Goal: Navigation & Orientation: Find specific page/section

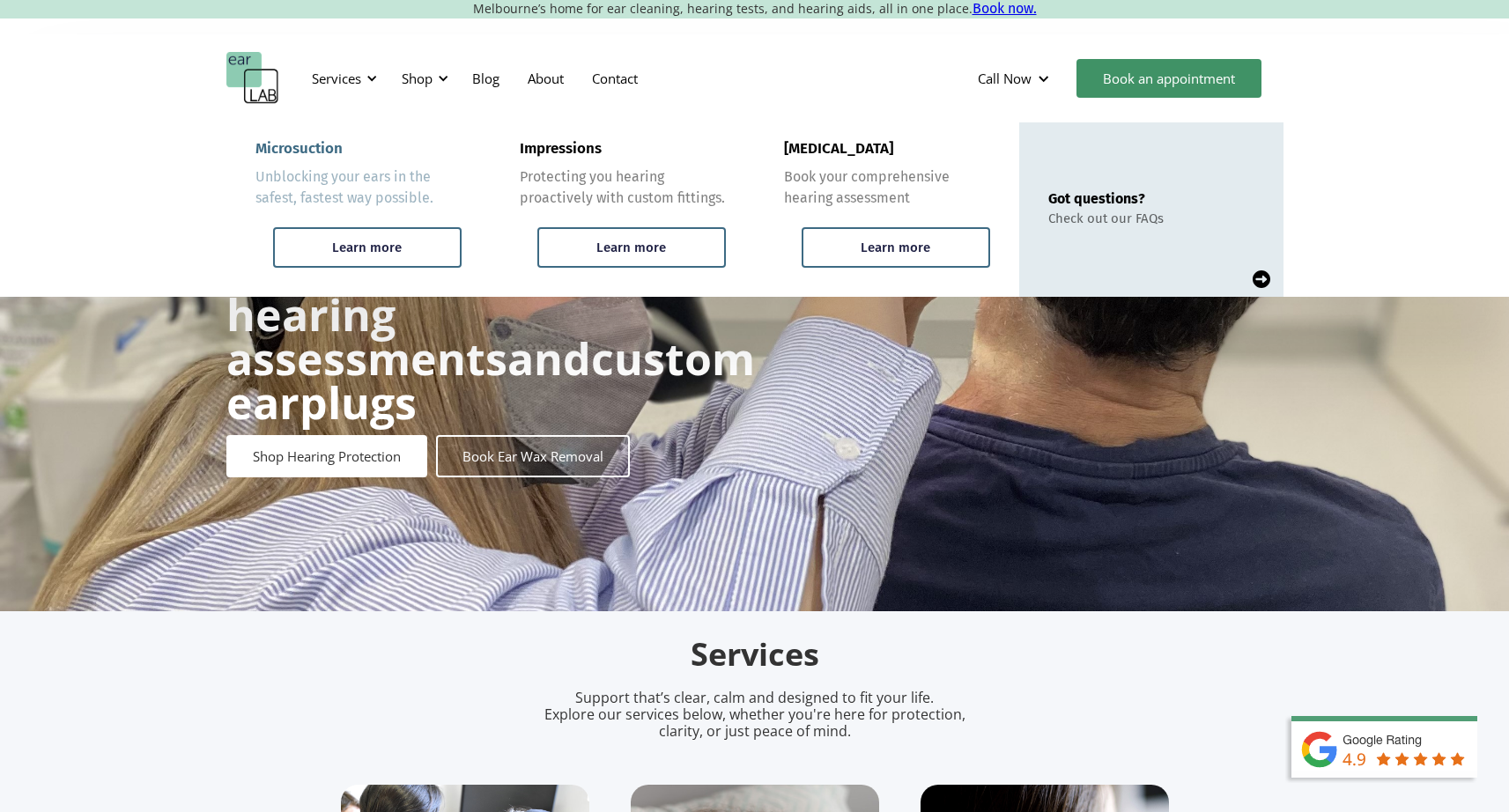
click at [410, 194] on div "Unblocking your ears in the safest, fastest way possible." at bounding box center [358, 187] width 206 height 42
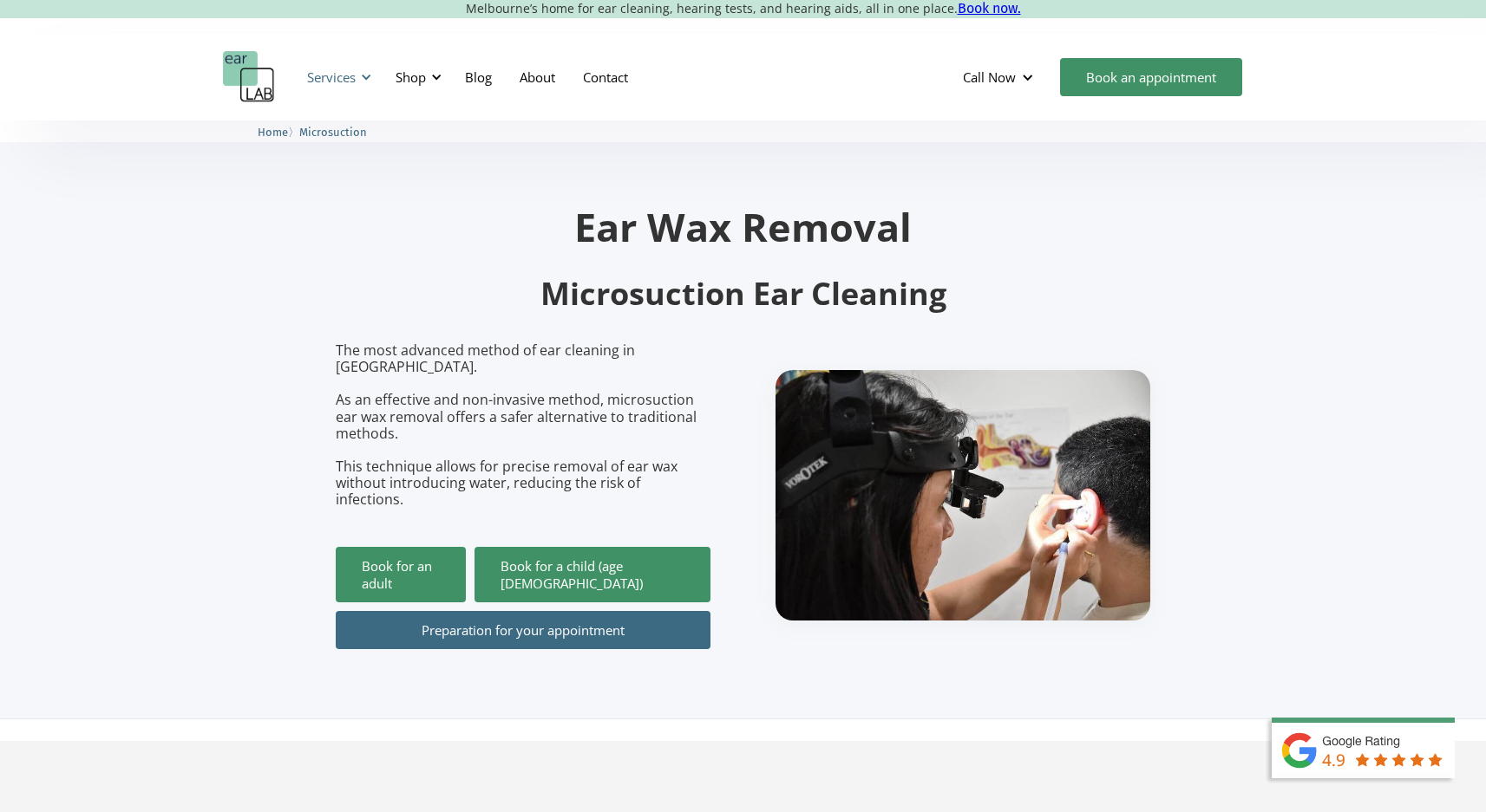
click at [342, 74] on div "Services" at bounding box center [331, 78] width 49 height 17
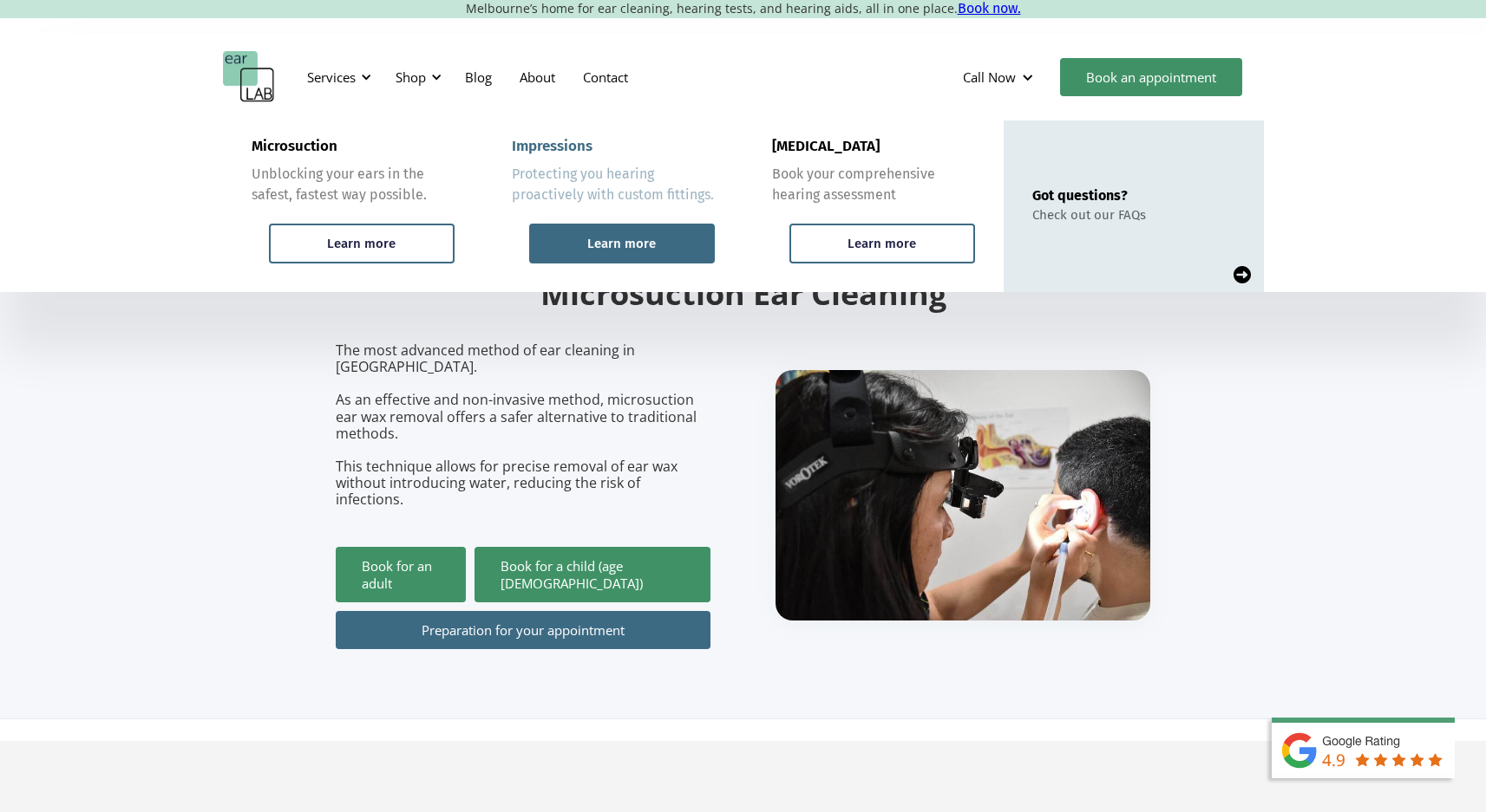
click at [585, 245] on div "Learn more" at bounding box center [622, 243] width 186 height 40
